Goal: Task Accomplishment & Management: Use online tool/utility

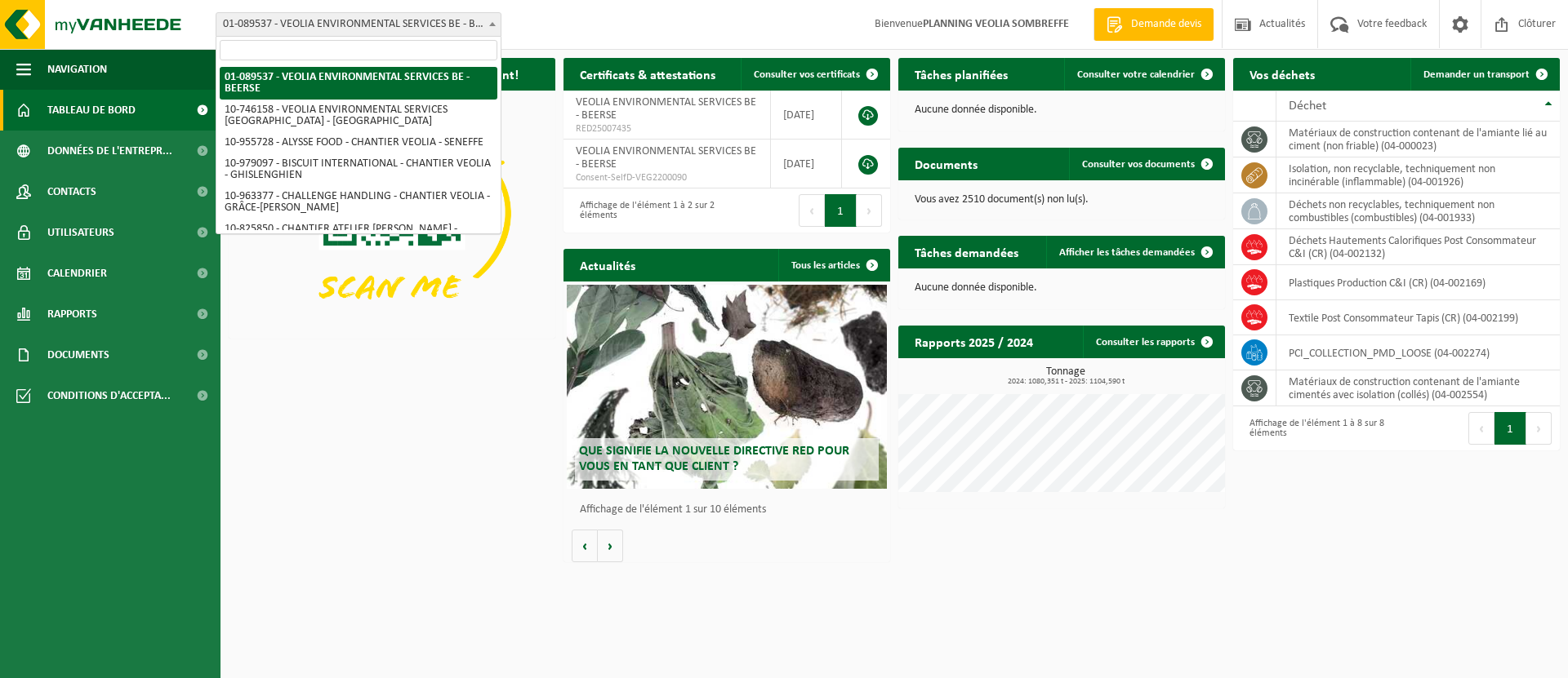
click at [459, 21] on span "01-089537 - VEOLIA ENVIRONMENTAL SERVICES BE - BEERSE" at bounding box center [358, 24] width 284 height 23
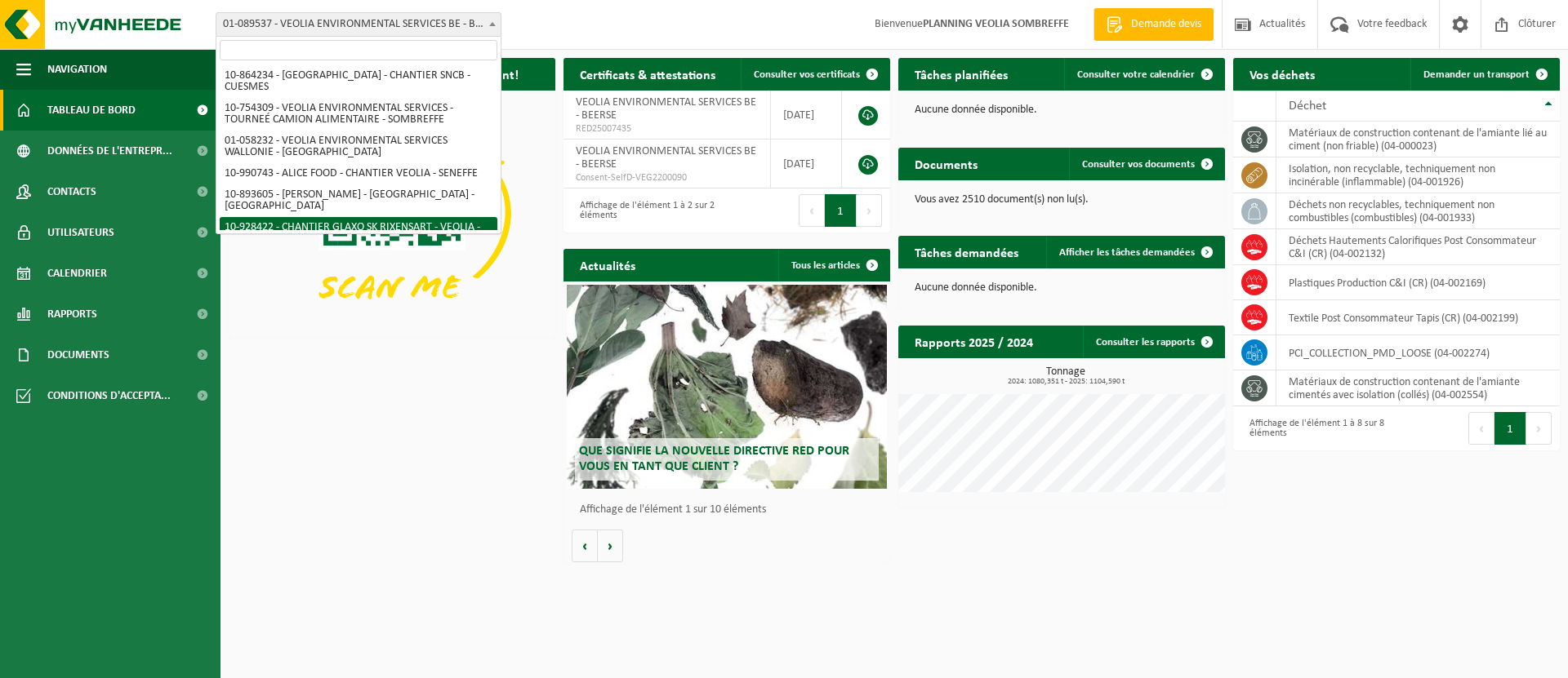
scroll to position [809, 0]
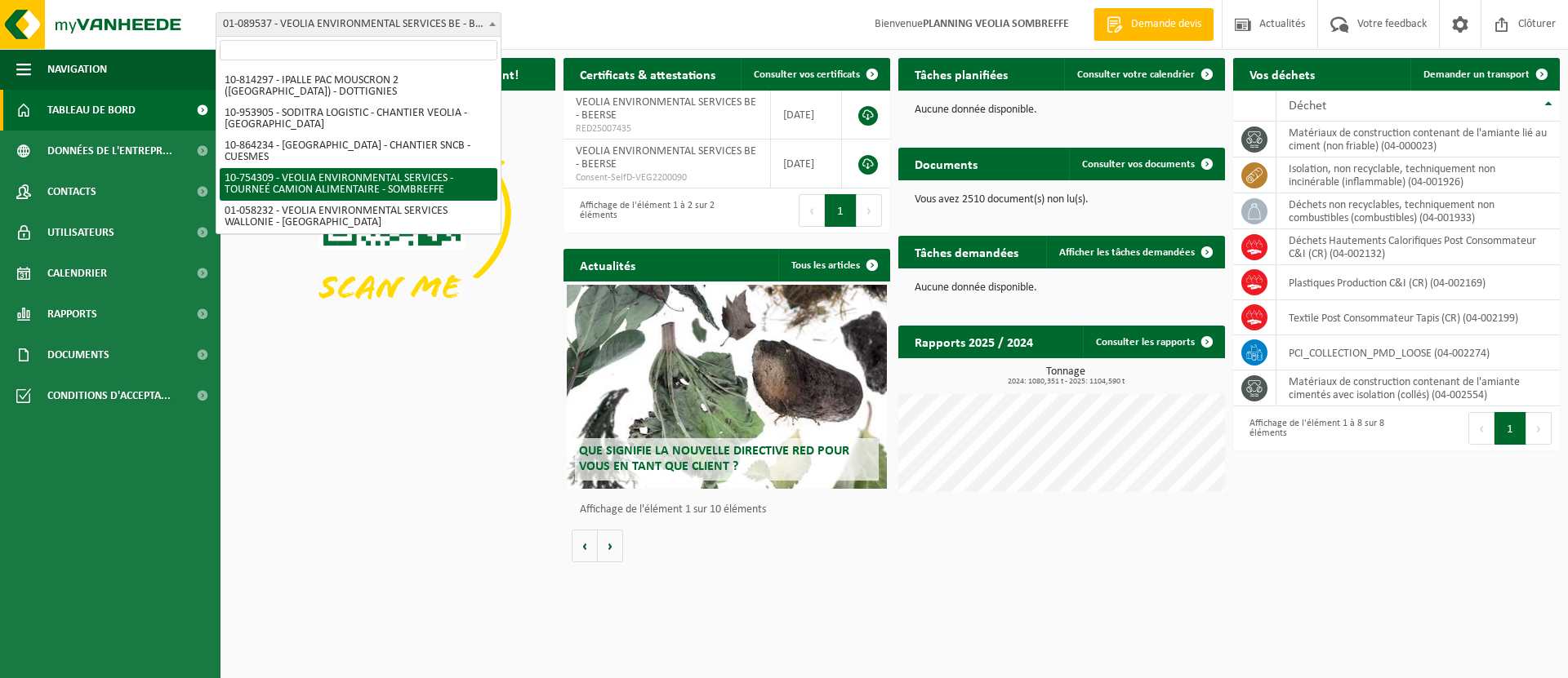
select select "95907"
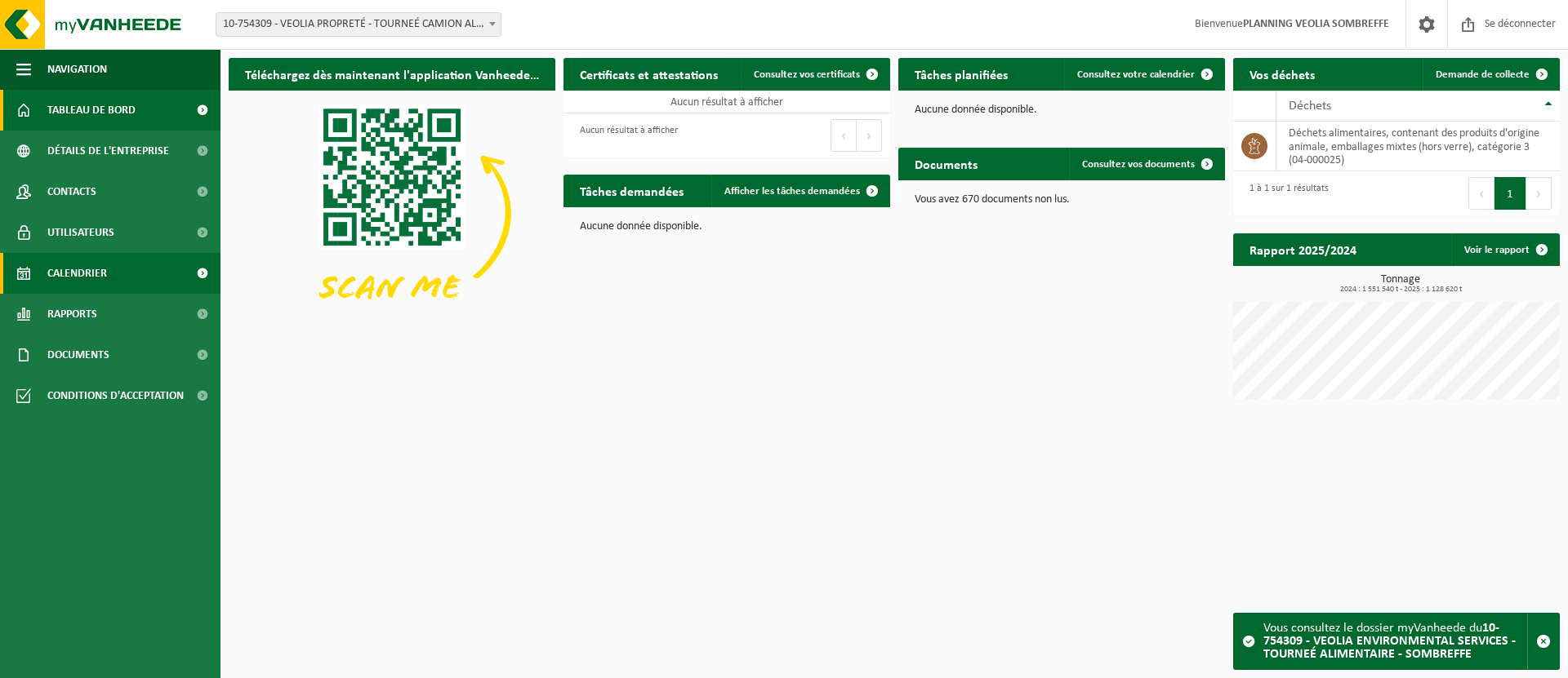
click at [154, 277] on link "Calendrier" at bounding box center [110, 272] width 221 height 40
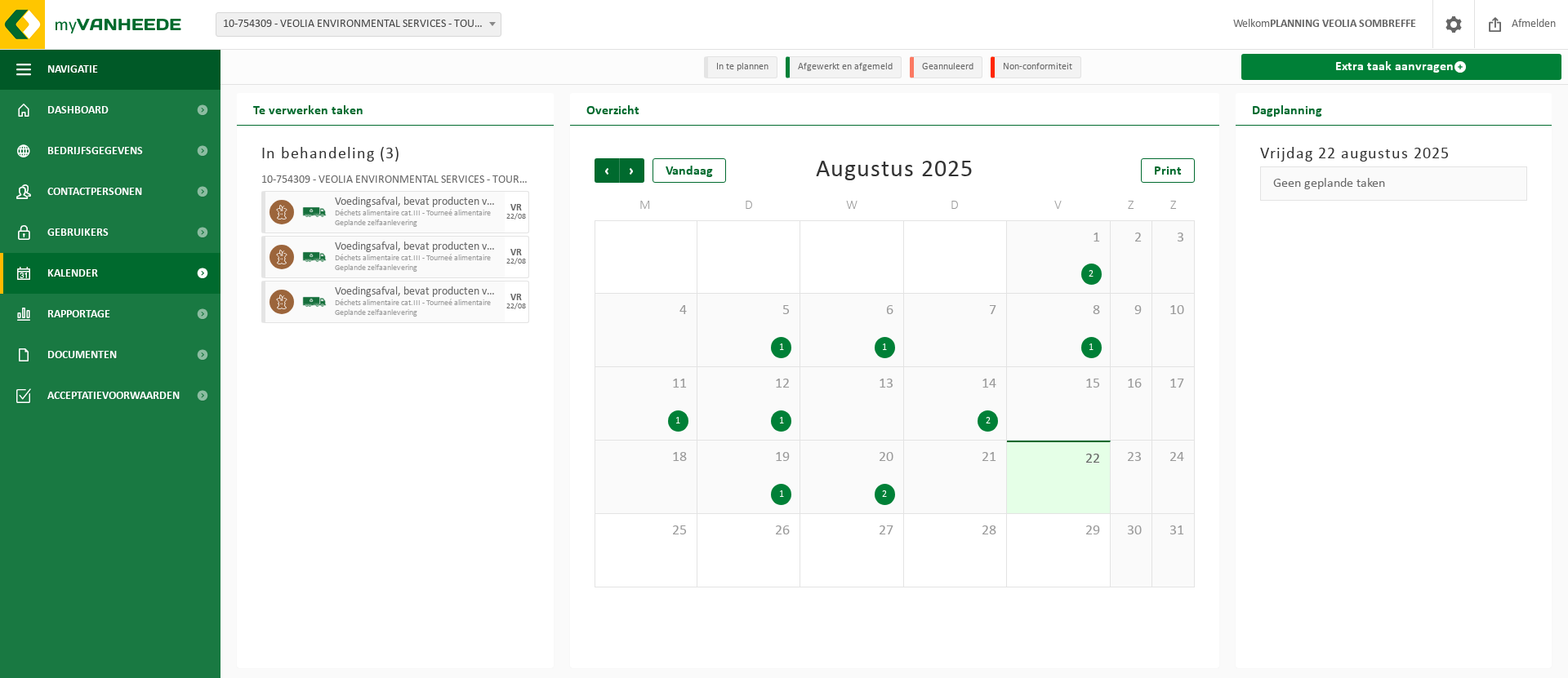
click at [1406, 69] on link "Extra taak aanvragen" at bounding box center [1402, 67] width 321 height 26
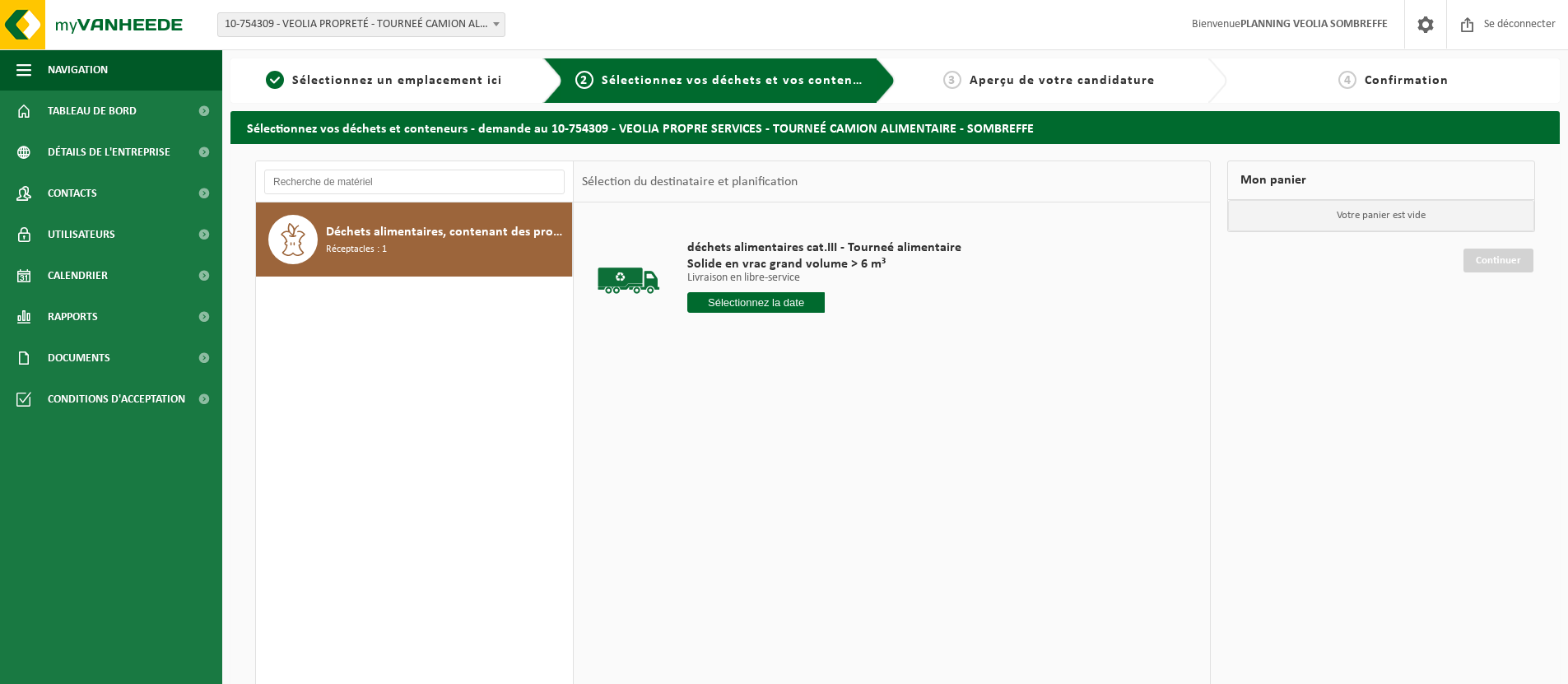
click at [776, 303] on input "text" at bounding box center [756, 303] width 137 height 21
click at [827, 488] on font "22" at bounding box center [824, 492] width 13 height 13
type input "Van 2025-08-22"
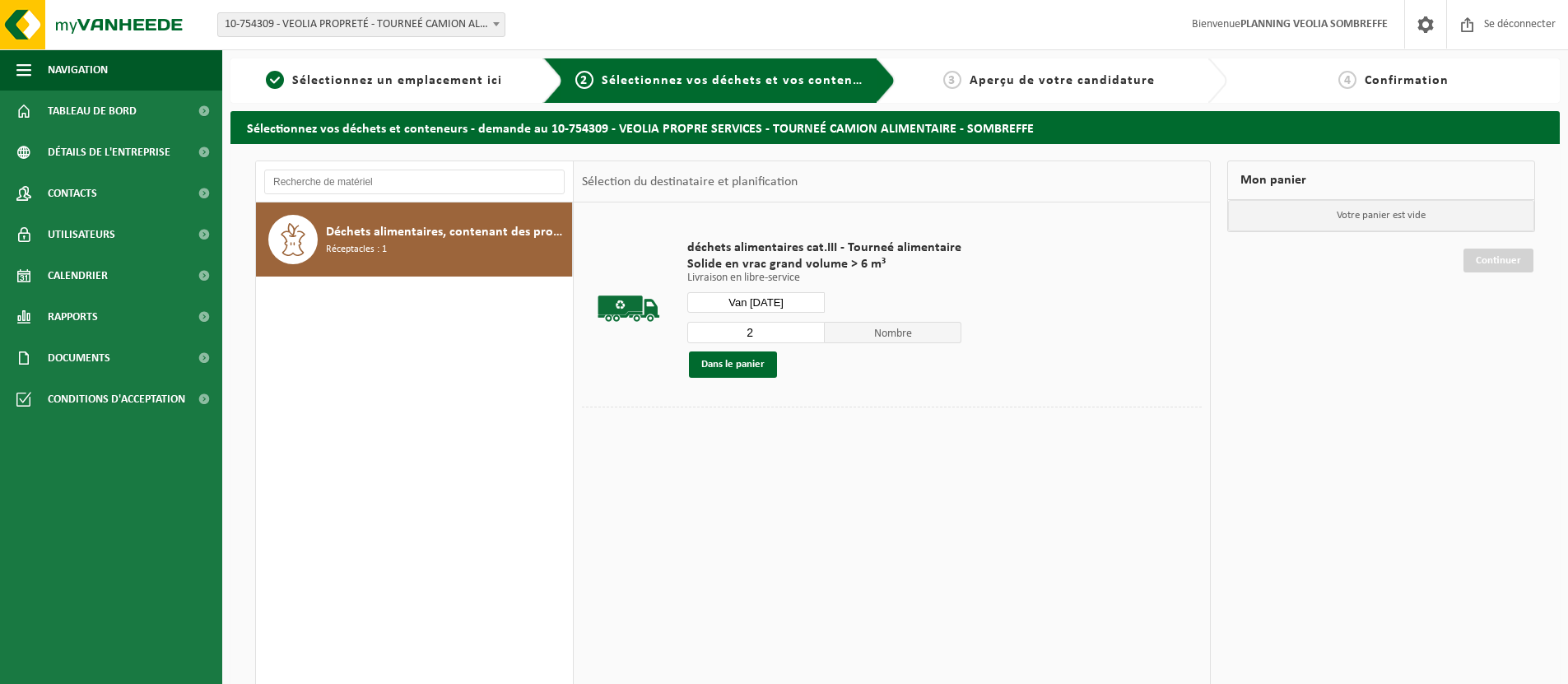
type input "2"
click at [809, 328] on input "2" at bounding box center [756, 333] width 137 height 22
click at [750, 367] on font "Dans le panier" at bounding box center [732, 364] width 63 height 10
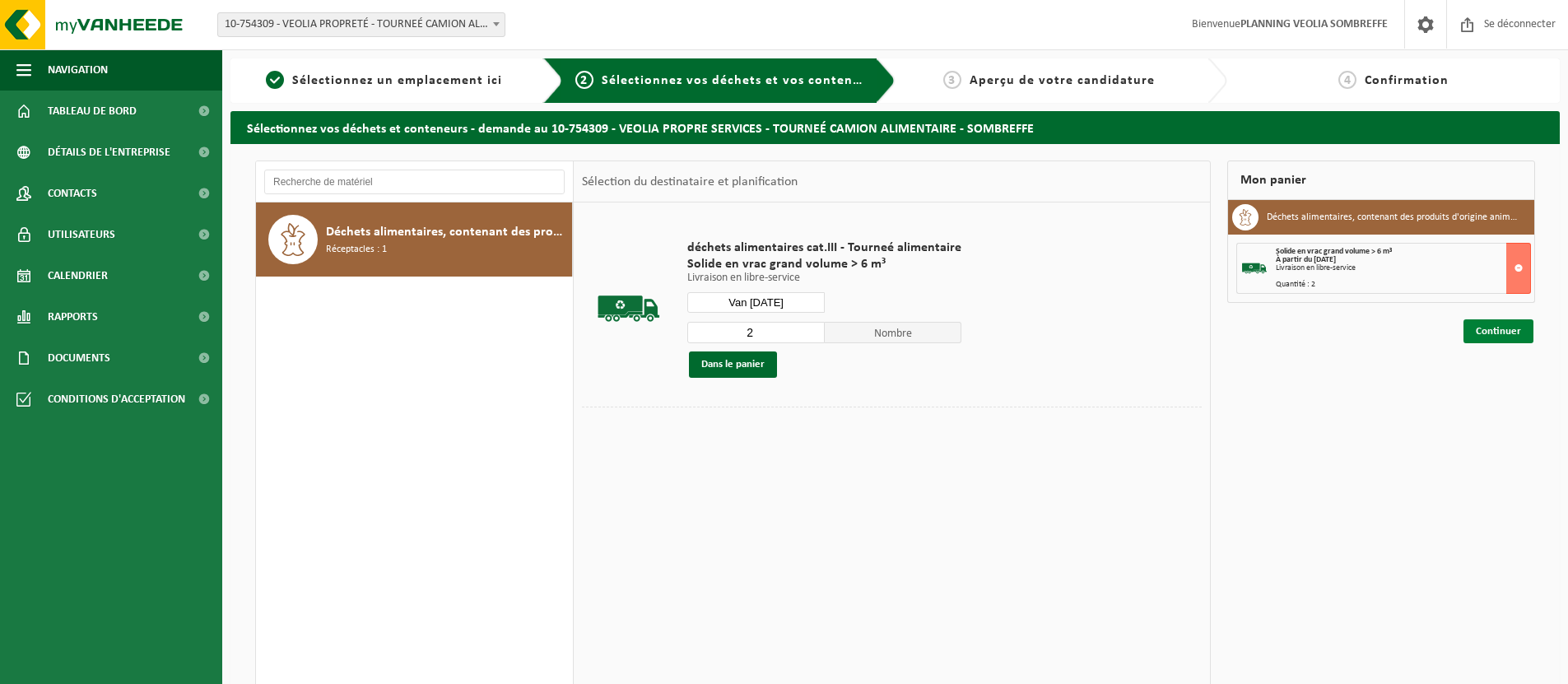
click at [1499, 330] on font "Continuer" at bounding box center [1498, 331] width 45 height 10
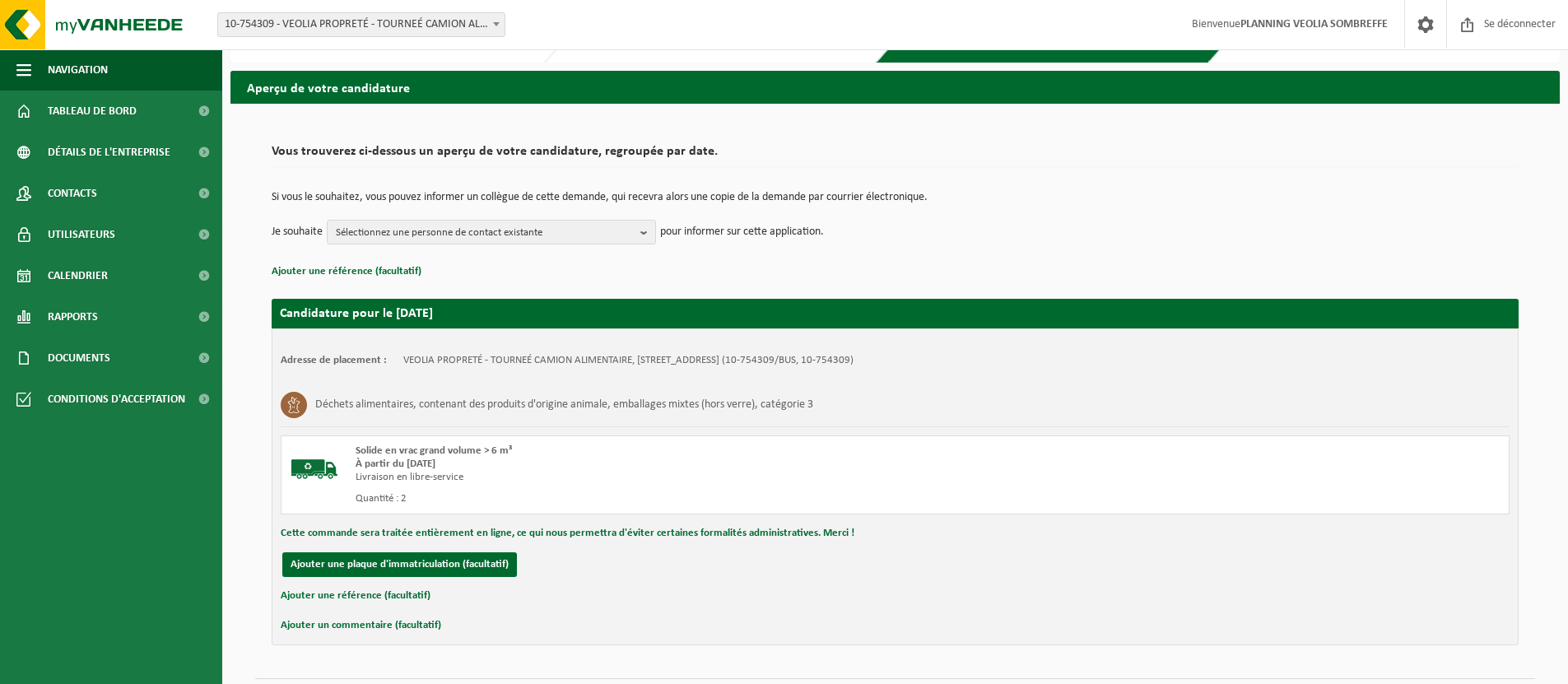
scroll to position [86, 0]
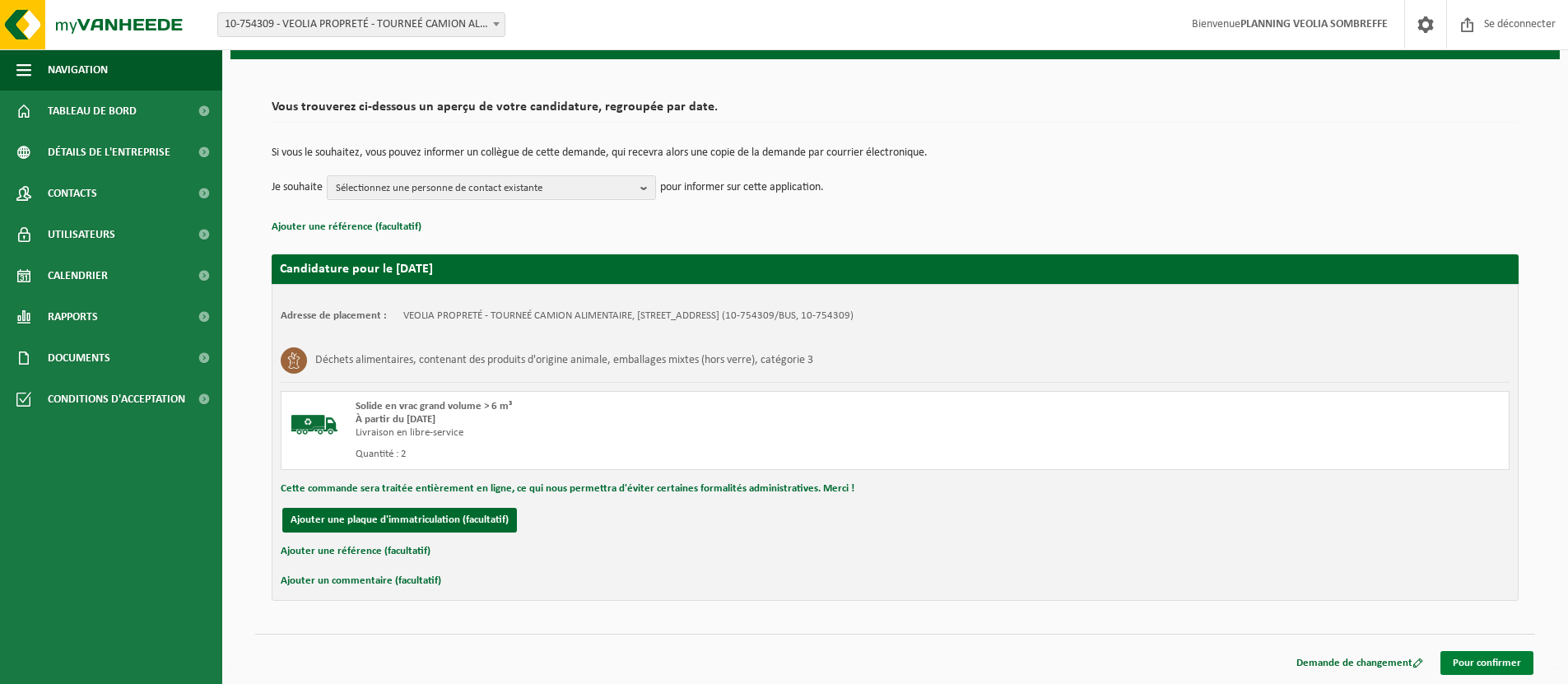
click at [1473, 661] on font "Pour confirmer" at bounding box center [1487, 662] width 68 height 10
click at [1475, 660] on font "Pour confirmer" at bounding box center [1487, 662] width 68 height 10
